Goal: Check status

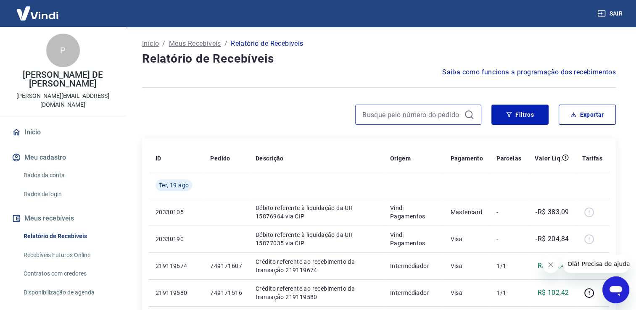
click at [382, 113] on input at bounding box center [411, 114] width 98 height 13
click at [384, 111] on input "712872742" at bounding box center [411, 114] width 98 height 13
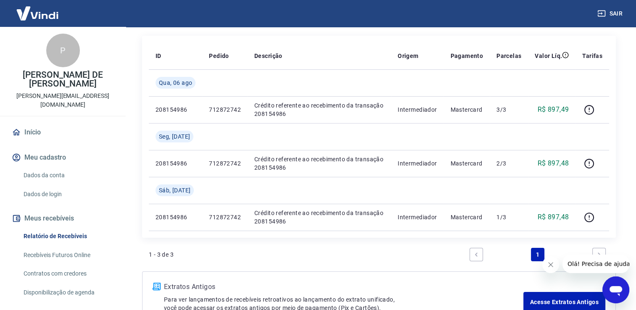
scroll to position [84, 0]
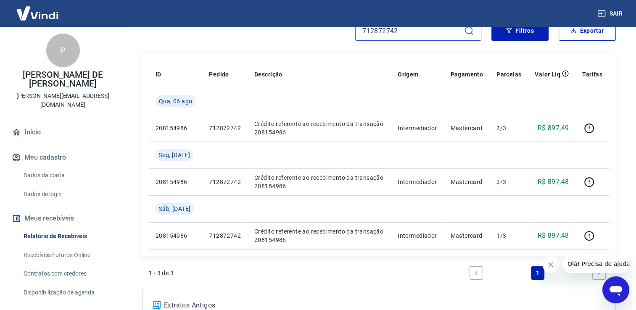
type input "712872742"
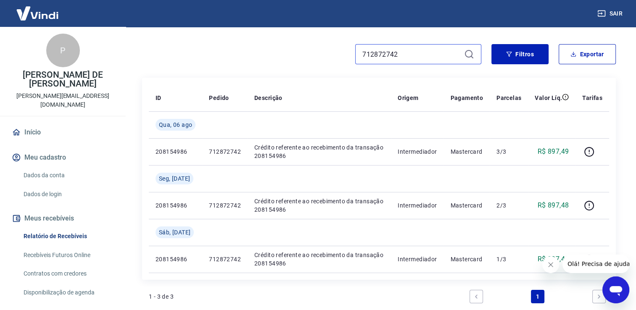
scroll to position [61, 0]
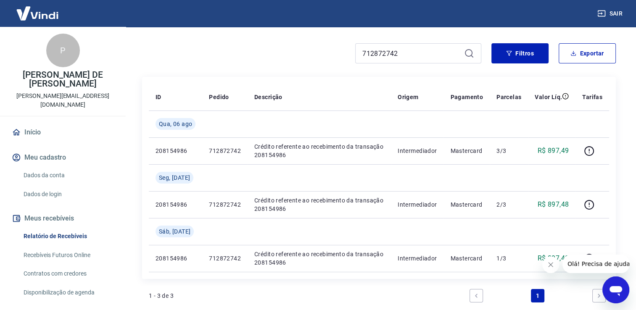
click at [550, 264] on icon "Fechar mensagem da empresa" at bounding box center [551, 265] width 4 height 4
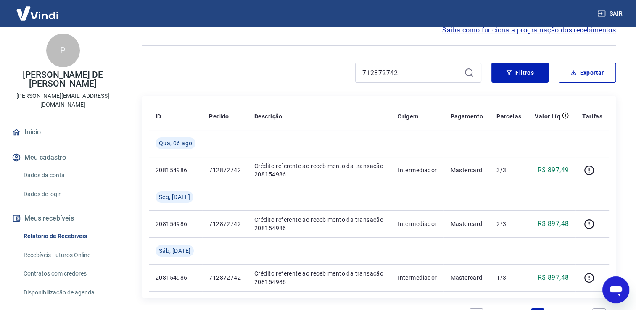
scroll to position [0, 0]
